Goal: Information Seeking & Learning: Learn about a topic

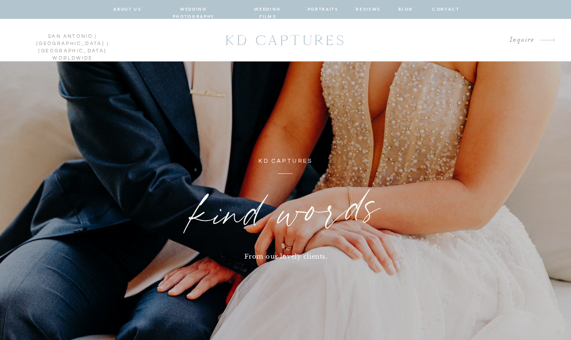
click at [128, 13] on nav "about us" at bounding box center [127, 9] width 28 height 9
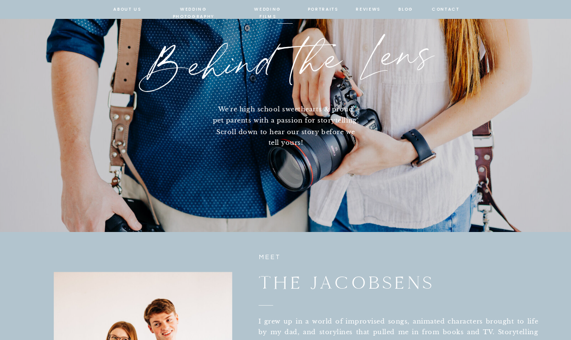
scroll to position [137, 0]
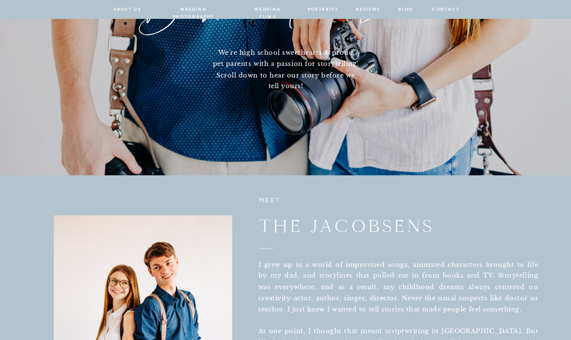
scroll to position [0, 0]
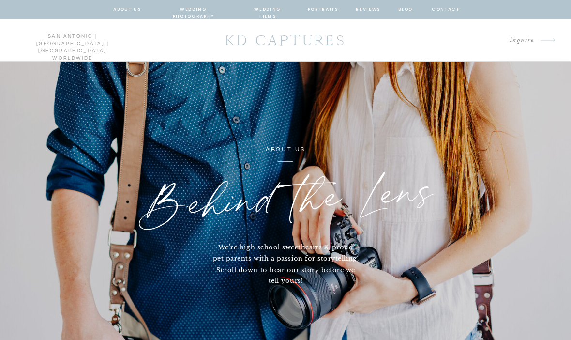
click at [267, 10] on nav "wedding films" at bounding box center [267, 9] width 45 height 9
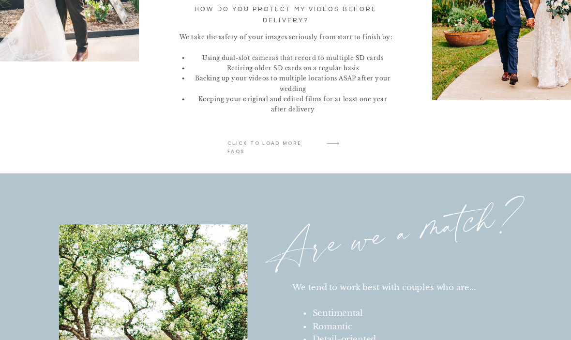
scroll to position [1693, 0]
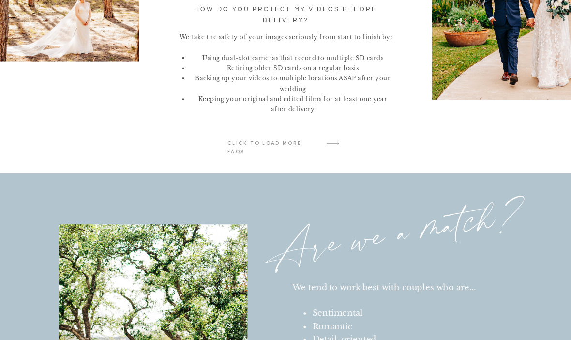
click at [299, 146] on p "click to LOAD MORE faqs" at bounding box center [274, 143] width 92 height 9
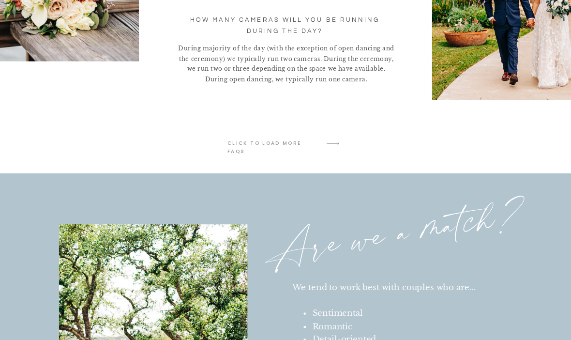
click at [311, 146] on p "click to LOAD MORE faqs" at bounding box center [274, 143] width 92 height 9
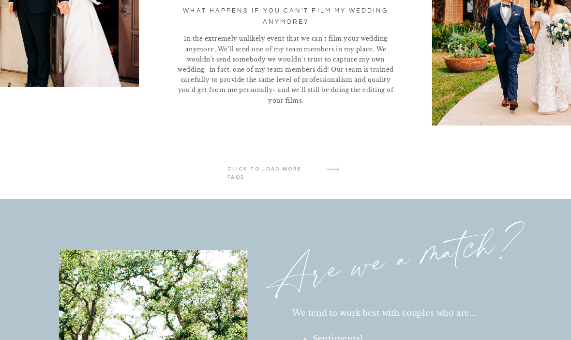
scroll to position [1668, 0]
click at [341, 167] on icon "arrow" at bounding box center [333, 169] width 22 height 22
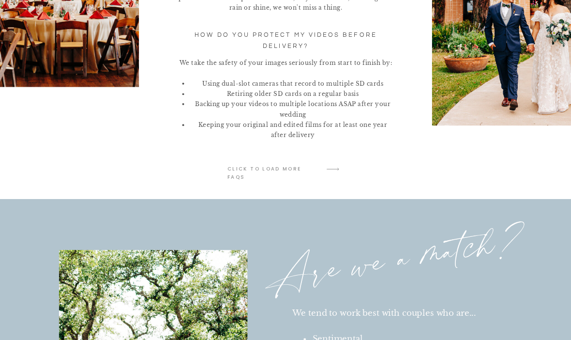
click at [333, 175] on icon "arrow" at bounding box center [333, 169] width 22 height 22
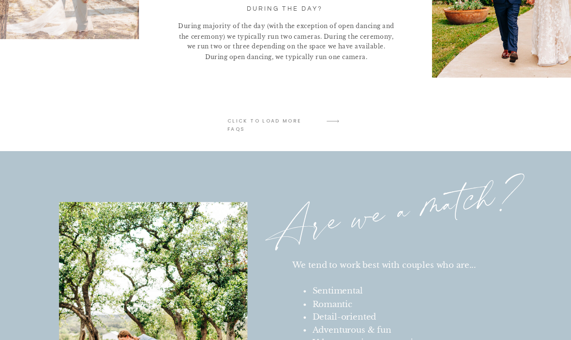
scroll to position [1713, 0]
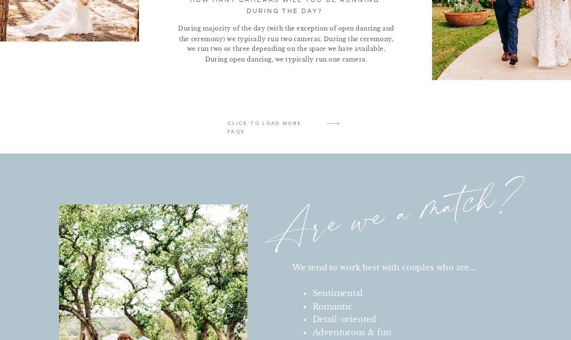
click at [329, 123] on icon "arrow" at bounding box center [333, 123] width 22 height 22
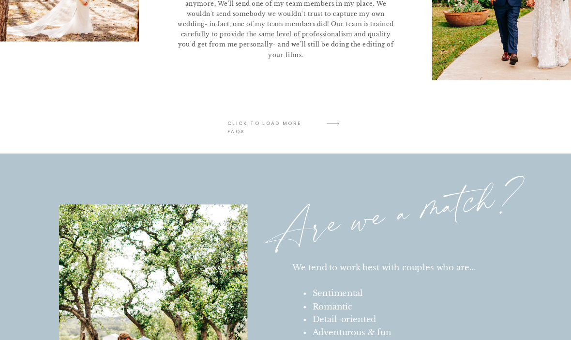
click at [296, 127] on p "click to LOAD MORE faqs" at bounding box center [274, 123] width 92 height 9
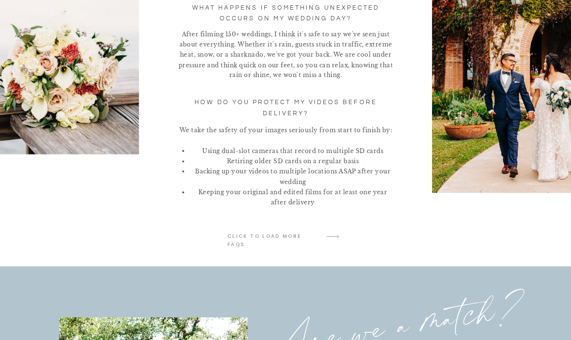
scroll to position [1600, 0]
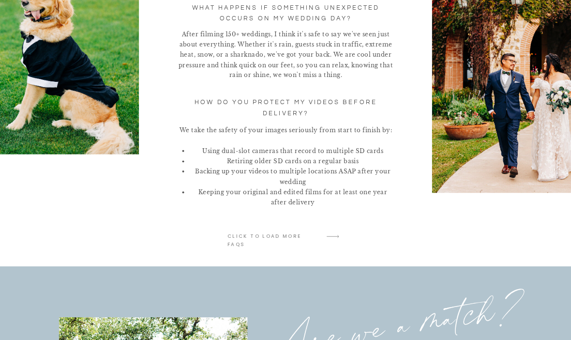
click at [335, 234] on icon "arrow" at bounding box center [333, 236] width 22 height 22
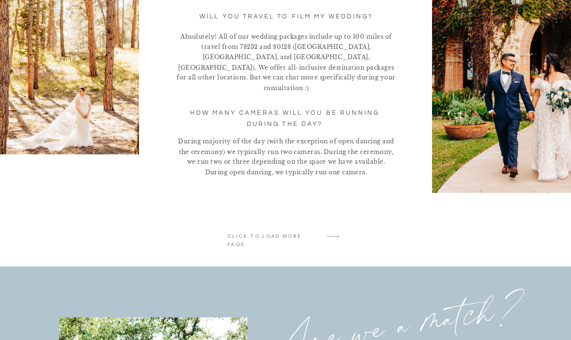
click at [338, 235] on icon "arrow" at bounding box center [333, 236] width 22 height 22
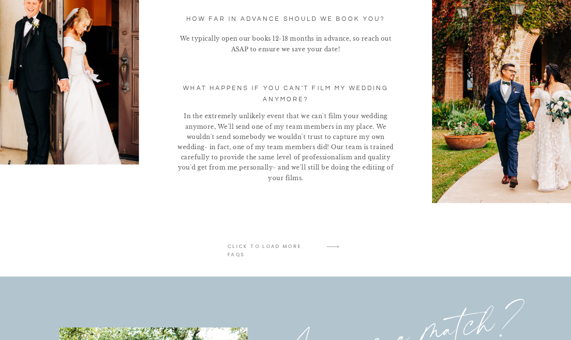
scroll to position [1574, 0]
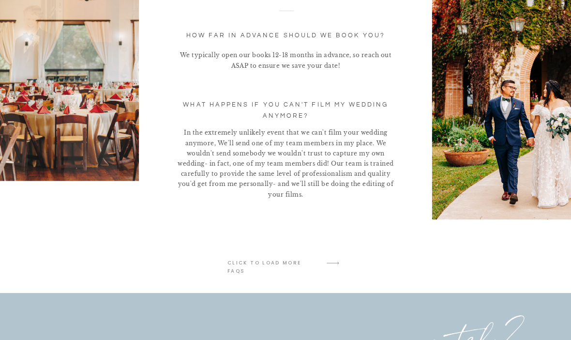
click at [335, 263] on icon at bounding box center [333, 262] width 12 height 3
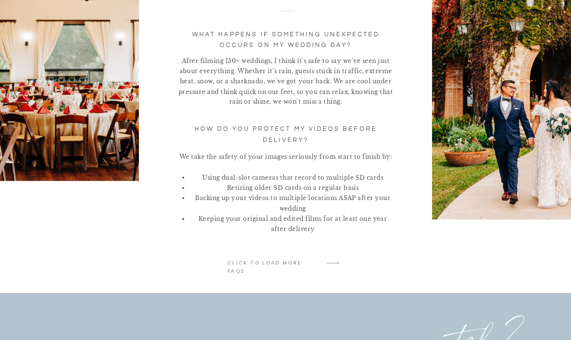
click at [334, 258] on icon "arrow" at bounding box center [333, 263] width 22 height 22
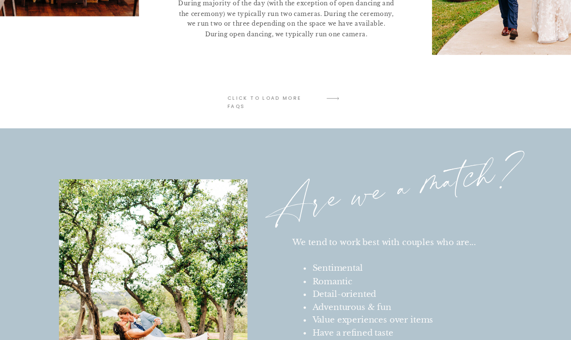
scroll to position [1738, 0]
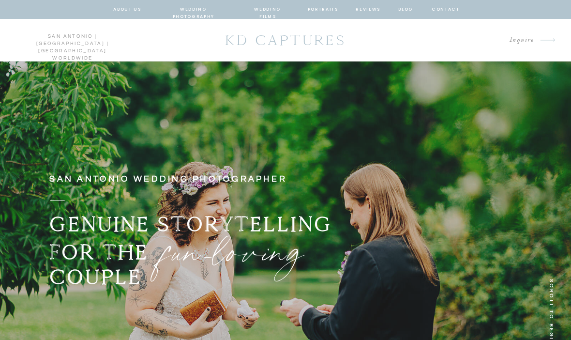
click at [367, 13] on nav "reviews" at bounding box center [368, 9] width 25 height 9
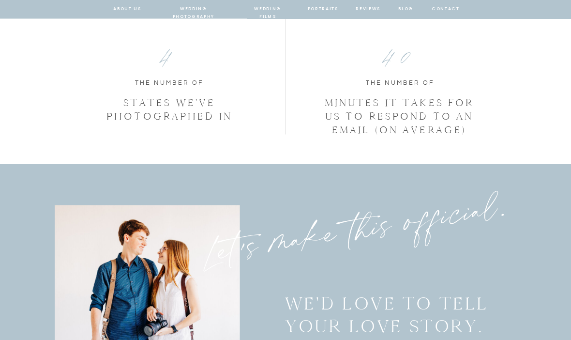
scroll to position [2350, 0]
click at [138, 10] on nav "about us" at bounding box center [127, 9] width 28 height 9
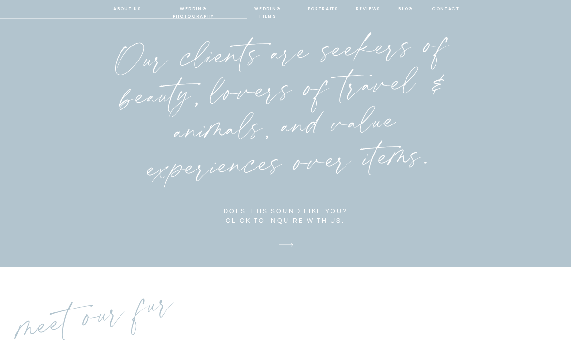
scroll to position [2021, 0]
